Goal: Task Accomplishment & Management: Manage account settings

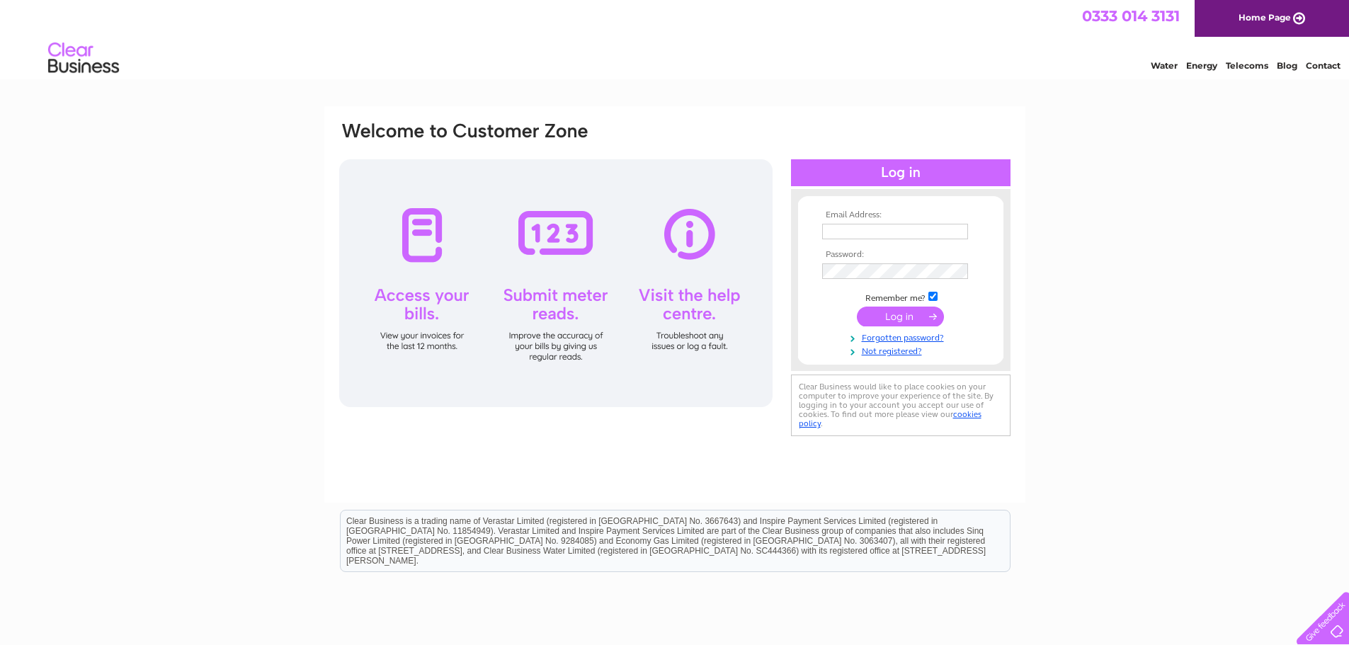
type input "[EMAIL_ADDRESS][DOMAIN_NAME]"
click at [883, 317] on input "submit" at bounding box center [900, 317] width 87 height 20
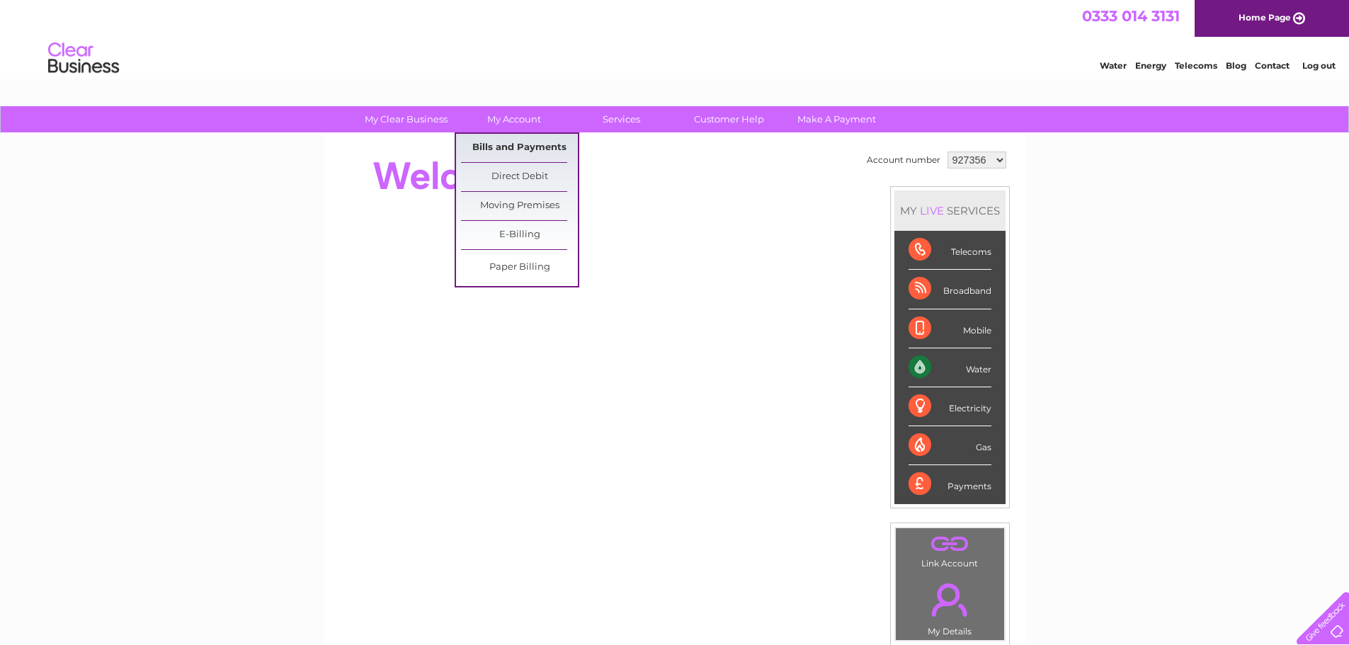
click at [511, 142] on link "Bills and Payments" at bounding box center [519, 148] width 117 height 28
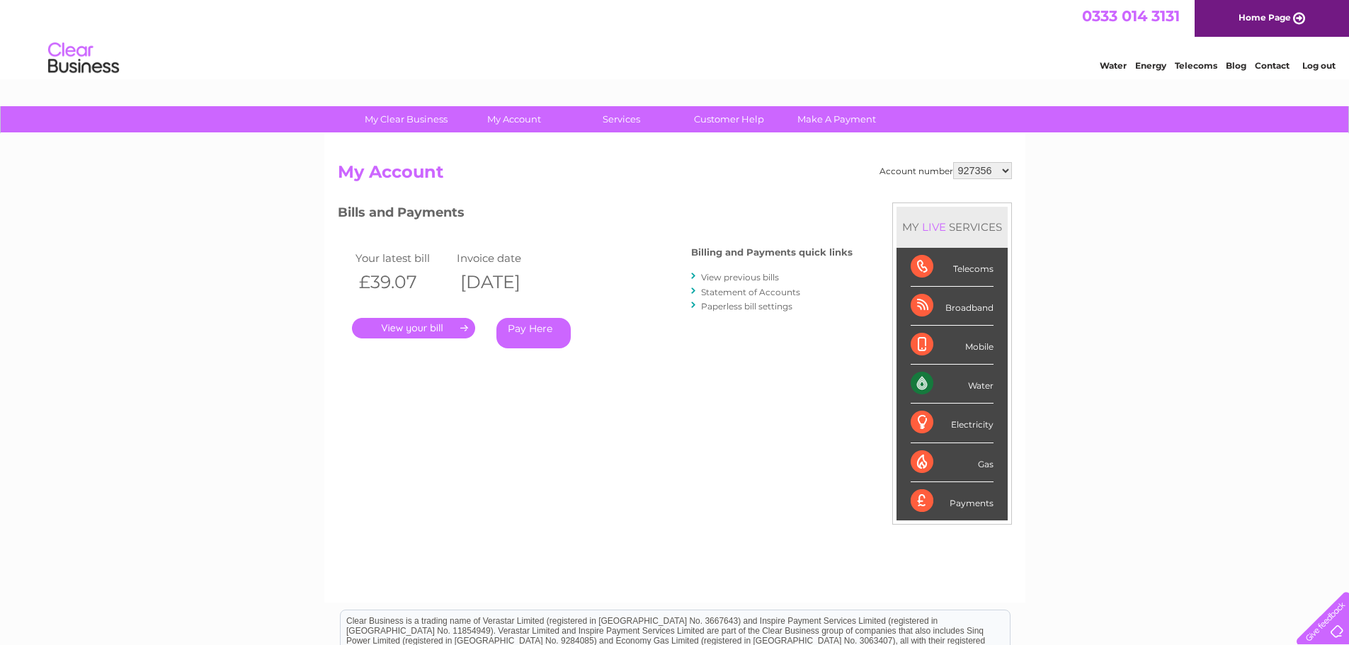
click at [994, 164] on select "927356 1097077 1097085" at bounding box center [982, 170] width 59 height 17
select select "1097077"
click at [953, 162] on select "927356 1097077 1097085" at bounding box center [982, 170] width 59 height 17
click at [391, 329] on link "." at bounding box center [413, 328] width 123 height 21
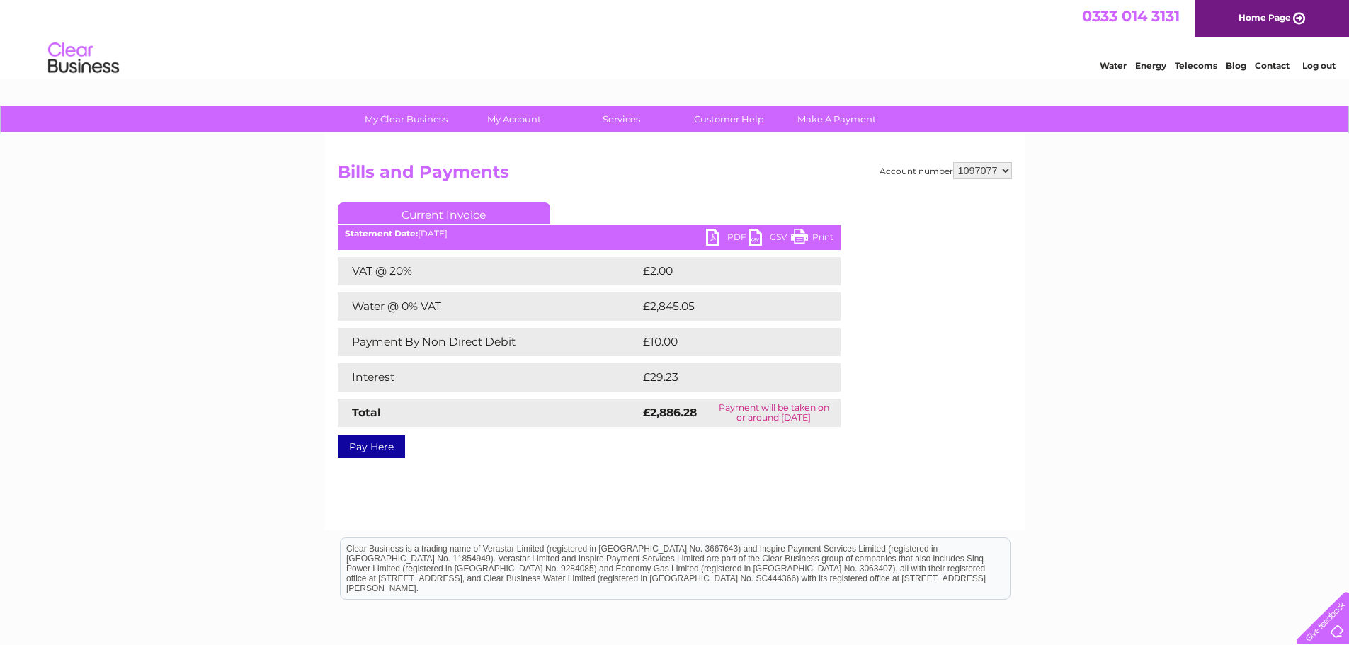
click at [717, 239] on link "PDF" at bounding box center [727, 239] width 42 height 21
click at [726, 204] on ul "Current Invoice" at bounding box center [589, 216] width 503 height 26
click at [683, 163] on h2 "Bills and Payments" at bounding box center [675, 175] width 674 height 27
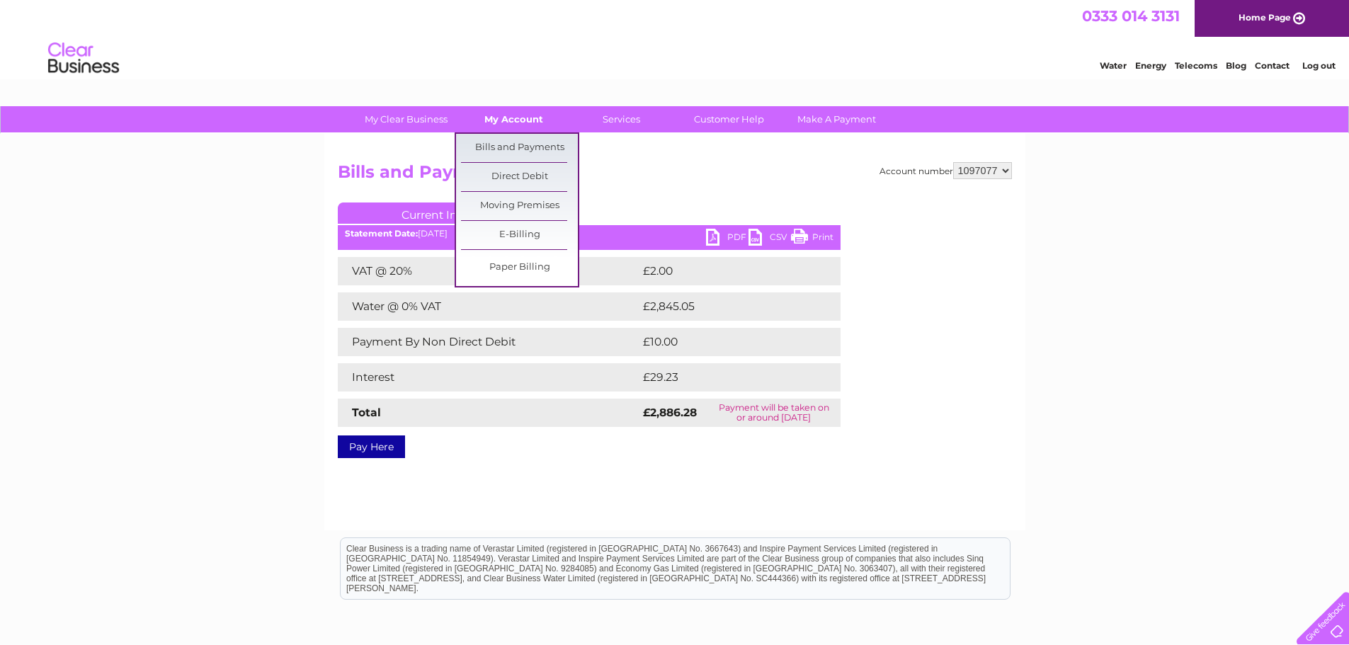
click at [519, 108] on link "My Account" at bounding box center [513, 119] width 117 height 26
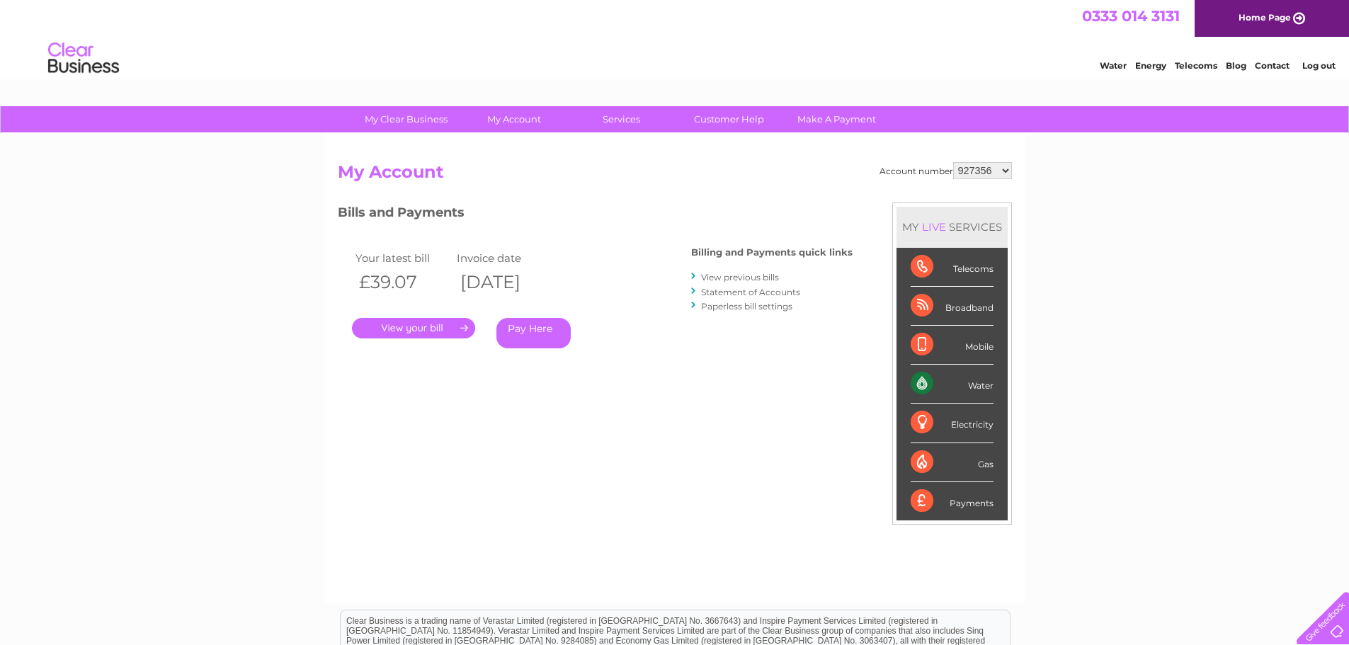
click at [950, 174] on div "Account number 927356 1097077 1097085" at bounding box center [946, 170] width 132 height 17
click at [961, 174] on select "927356 1097077 1097085" at bounding box center [982, 170] width 59 height 17
select select "1097077"
click at [953, 162] on select "927356 1097077 1097085" at bounding box center [982, 170] width 59 height 17
click at [767, 294] on link "Statement of Accounts" at bounding box center [750, 292] width 99 height 11
